Goal: Transaction & Acquisition: Purchase product/service

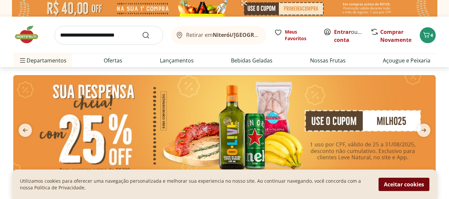
click at [409, 186] on button "Aceitar cookies" at bounding box center [403, 184] width 51 height 13
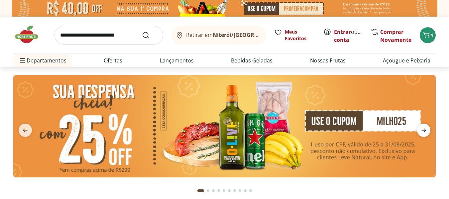
click at [424, 130] on icon "next" at bounding box center [423, 130] width 5 height 4
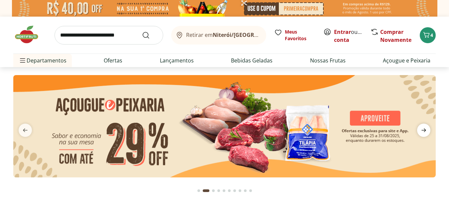
click at [424, 130] on icon "next" at bounding box center [423, 130] width 5 height 4
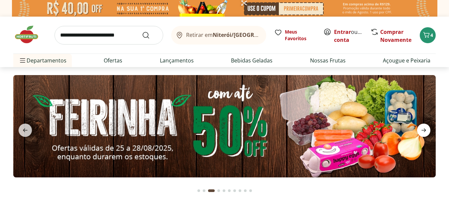
click at [424, 130] on icon "next" at bounding box center [423, 130] width 5 height 4
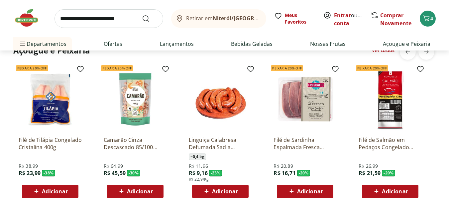
scroll to position [598, 0]
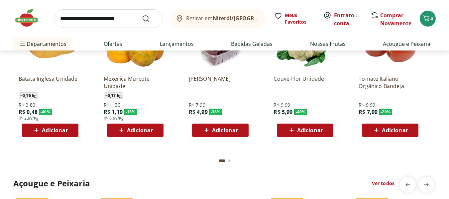
click at [396, 135] on div "Adicionar" at bounding box center [390, 130] width 46 height 12
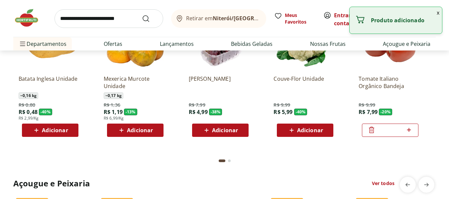
click at [408, 128] on icon at bounding box center [408, 130] width 8 height 8
type input "*"
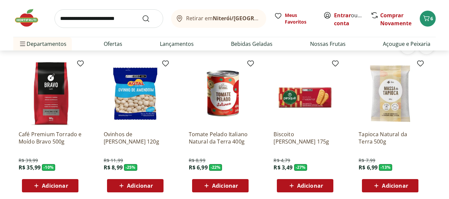
scroll to position [1029, 0]
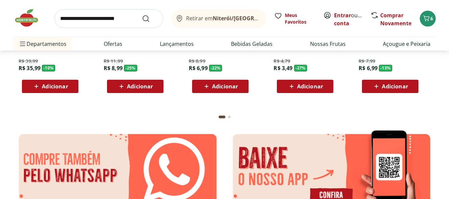
click at [126, 20] on input "search" at bounding box center [108, 18] width 109 height 19
type input "*******"
click at [142, 15] on button "Submit Search" at bounding box center [150, 19] width 16 height 8
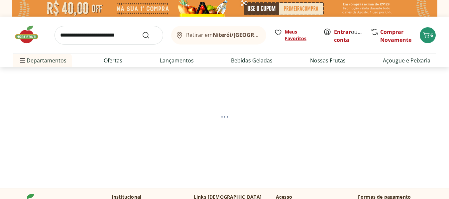
select select "**********"
